Goal: Task Accomplishment & Management: Manage account settings

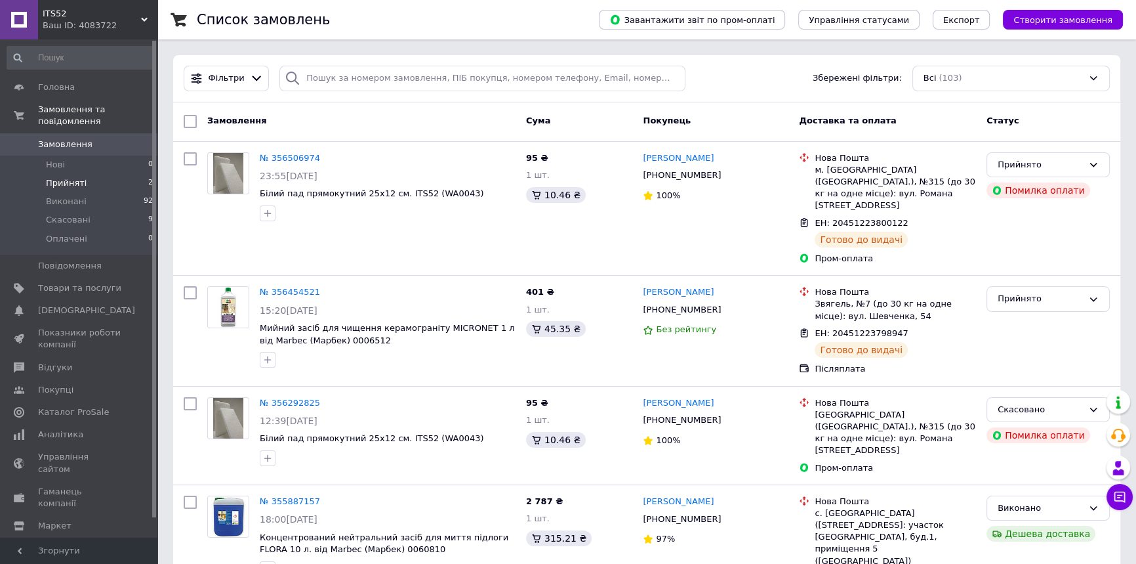
click at [83, 174] on li "Прийняті 2" at bounding box center [80, 183] width 161 height 18
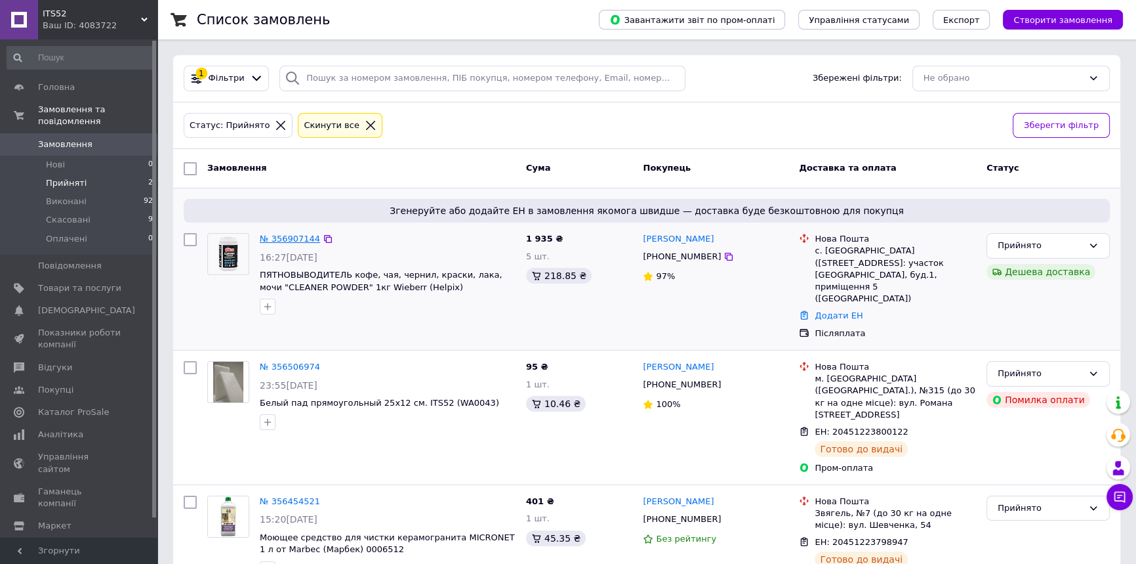
click at [288, 237] on link "№ 356907144" at bounding box center [290, 239] width 60 height 10
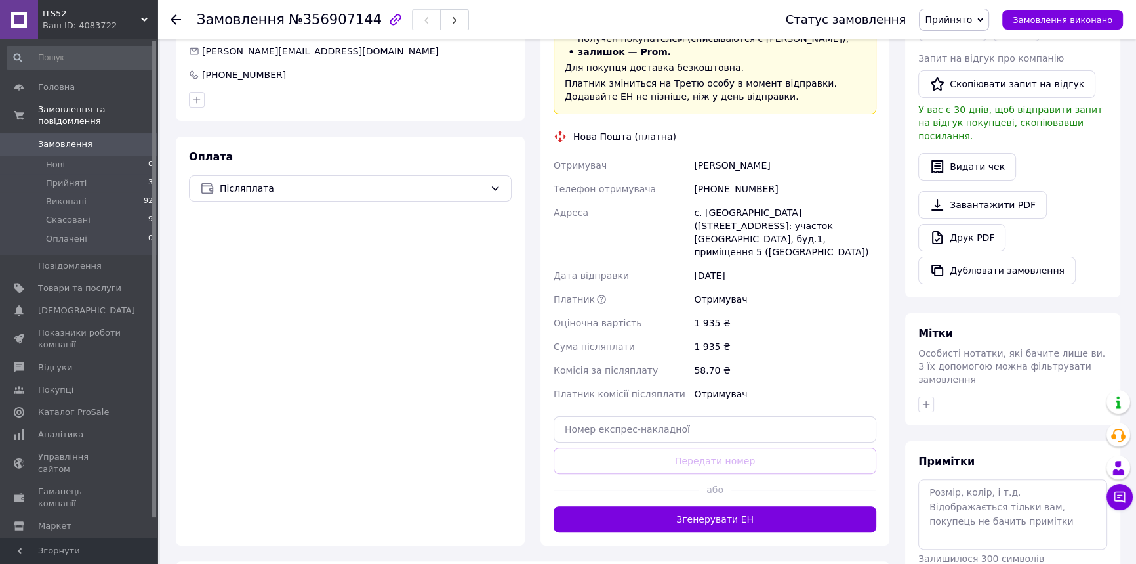
scroll to position [445, 0]
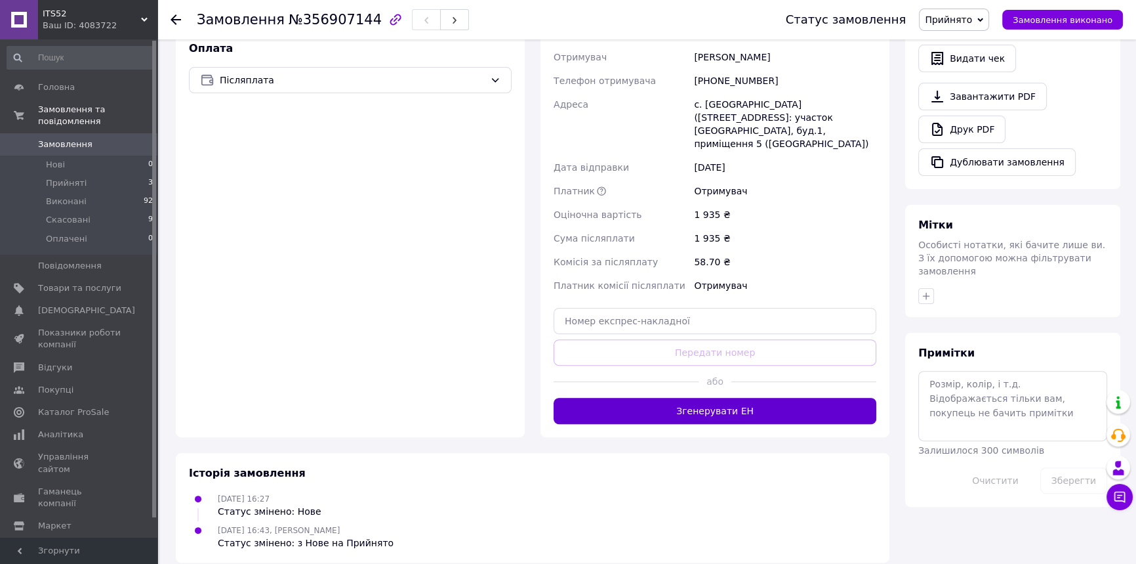
click at [627, 398] on button "Згенерувати ЕН" at bounding box center [715, 411] width 323 height 26
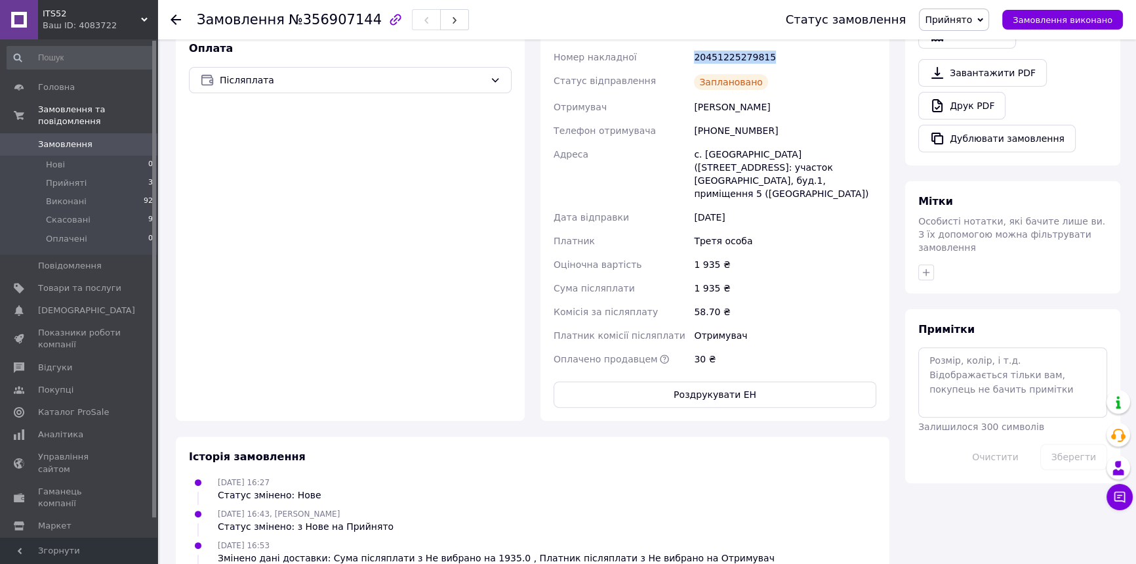
drag, startPoint x: 766, startPoint y: 54, endPoint x: 688, endPoint y: 57, distance: 78.1
click at [688, 57] on div "Номер накладної 20451225279815 Статус відправлення Заплановано Отримувач [PERSO…" at bounding box center [715, 207] width 328 height 325
copy div "Номер накладної 20451225279815"
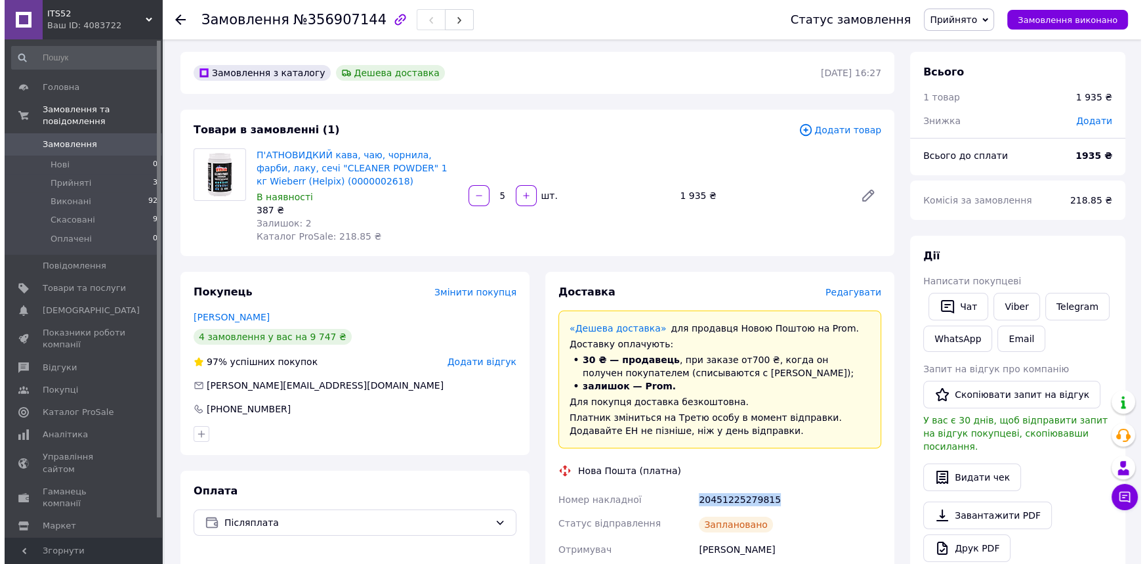
scroll to position [0, 0]
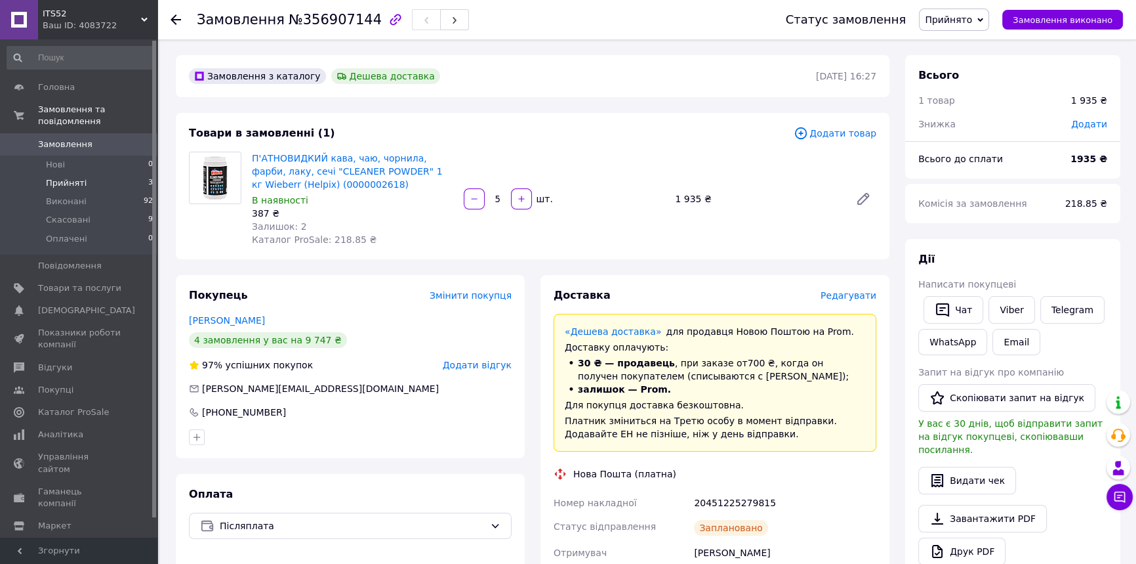
click at [73, 177] on span "Прийняті" at bounding box center [66, 183] width 41 height 12
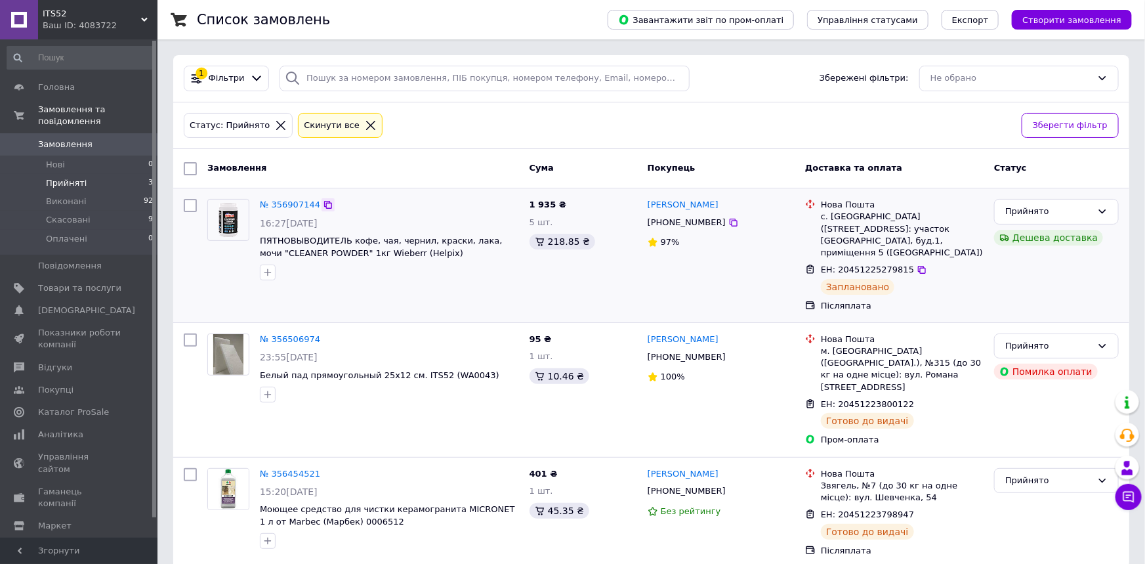
click at [324, 202] on icon at bounding box center [328, 205] width 8 height 8
